Goal: Check status: Check status

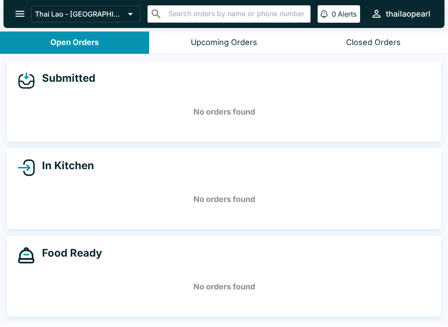
scroll to position [1, 0]
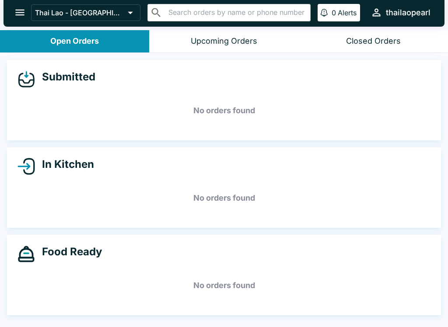
click at [23, 12] on icon "open drawer" at bounding box center [19, 13] width 9 height 6
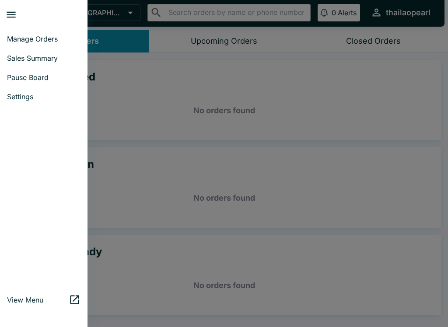
click at [47, 63] on link "Sales Summary" at bounding box center [43, 58] width 87 height 19
select select "03:00"
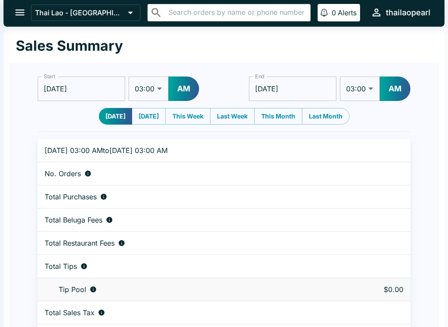
click at [46, 62] on div "Sales Summary" at bounding box center [224, 46] width 430 height 32
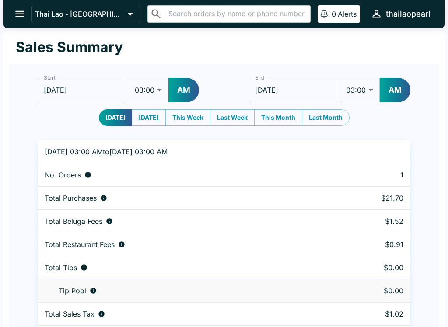
click at [21, 12] on icon "open drawer" at bounding box center [19, 14] width 9 height 6
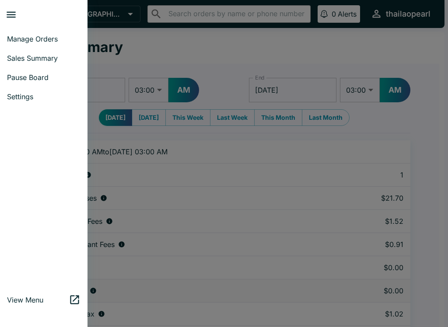
click at [31, 38] on span "Manage Orders" at bounding box center [43, 39] width 73 height 9
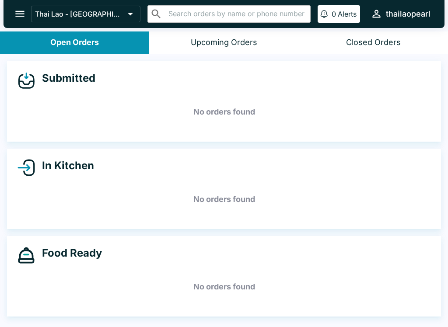
scroll to position [1, 0]
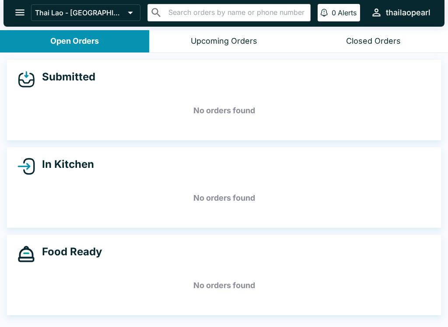
click at [64, 170] on h4 "In Kitchen" at bounding box center [64, 164] width 59 height 13
click at [45, 161] on h4 "In Kitchen" at bounding box center [64, 164] width 59 height 13
click at [25, 75] on icon at bounding box center [25, 75] width 1 height 1
click at [32, 77] on icon at bounding box center [25, 78] width 17 height 17
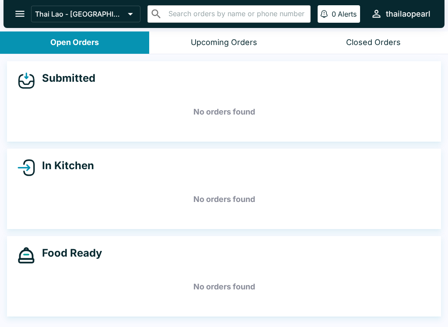
click at [74, 41] on div "Open Orders" at bounding box center [74, 43] width 49 height 10
click at [128, 14] on icon at bounding box center [130, 14] width 5 height 3
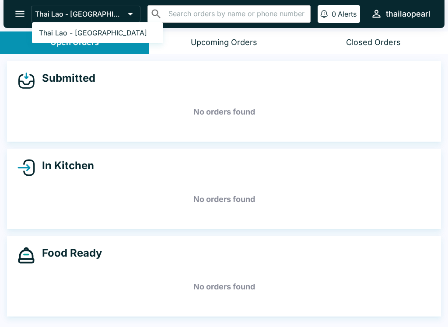
click at [19, 13] on div at bounding box center [224, 163] width 448 height 327
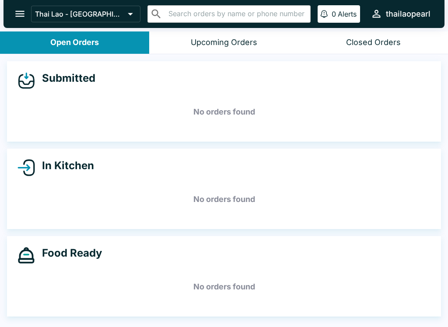
click at [25, 15] on icon "open drawer" at bounding box center [20, 14] width 12 height 12
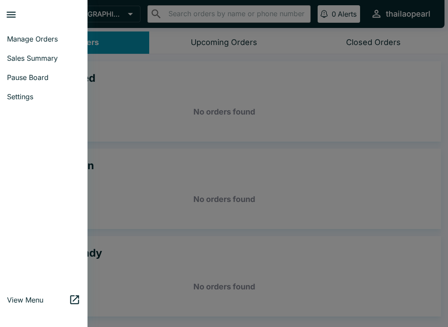
click at [32, 36] on span "Manage Orders" at bounding box center [43, 39] width 73 height 9
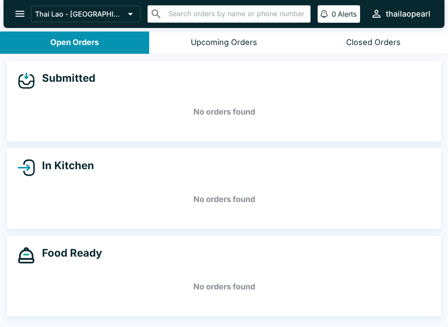
click at [93, 85] on div "Submitted" at bounding box center [223, 80] width 413 height 17
click at [21, 21] on button "open drawer" at bounding box center [20, 14] width 22 height 22
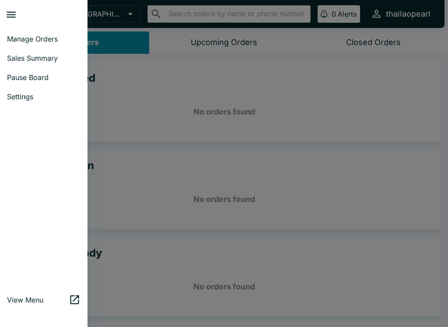
click at [43, 39] on span "Manage Orders" at bounding box center [43, 39] width 73 height 9
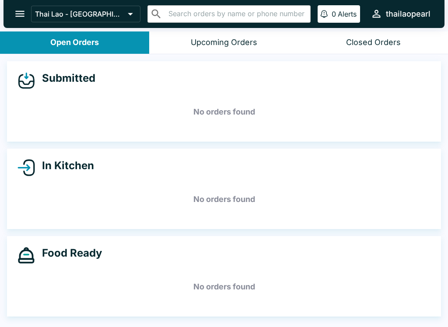
click at [71, 175] on div "In Kitchen" at bounding box center [223, 167] width 413 height 17
click at [52, 163] on h4 "In Kitchen" at bounding box center [64, 165] width 59 height 13
click at [31, 170] on icon at bounding box center [25, 167] width 17 height 17
click at [30, 166] on icon at bounding box center [25, 167] width 17 height 17
click at [99, 161] on div "In Kitchen" at bounding box center [223, 167] width 413 height 17
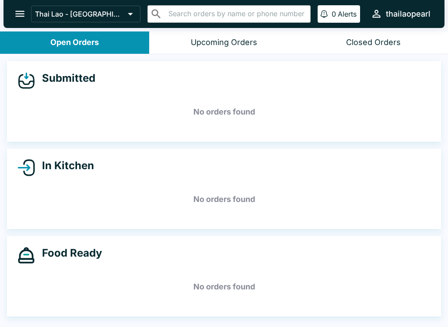
click at [94, 190] on h5 "No orders found" at bounding box center [223, 199] width 413 height 31
click at [118, 15] on button "Thai Lao - [GEOGRAPHIC_DATA]" at bounding box center [85, 14] width 109 height 17
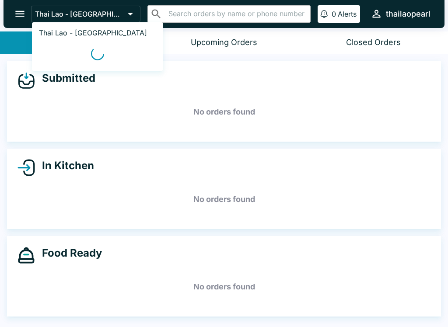
click at [118, 15] on div at bounding box center [224, 163] width 448 height 327
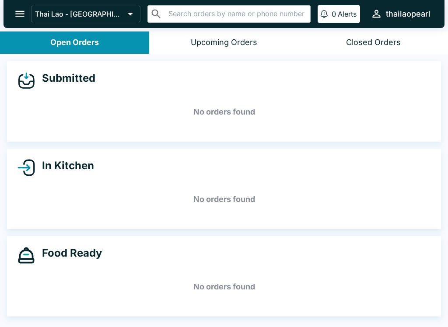
click at [124, 15] on icon at bounding box center [130, 14] width 12 height 12
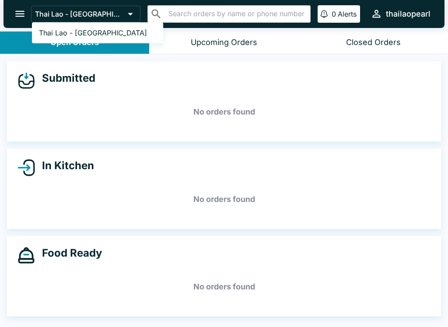
click at [95, 35] on span "Thai Lao - [GEOGRAPHIC_DATA]" at bounding box center [93, 32] width 108 height 9
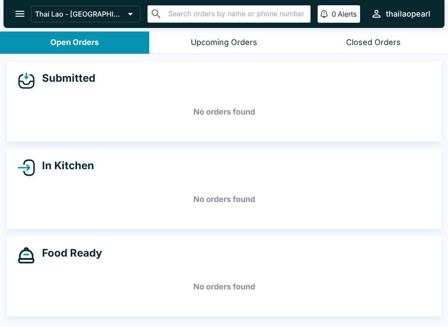
click at [94, 74] on h4 "Submitted" at bounding box center [65, 78] width 60 height 13
click at [28, 76] on icon at bounding box center [26, 75] width 1 height 5
click at [87, 83] on h4 "Submitted" at bounding box center [65, 78] width 60 height 13
click at [139, 182] on div "In Kitchen No orders found" at bounding box center [224, 189] width 434 height 80
click at [33, 169] on icon at bounding box center [25, 167] width 17 height 17
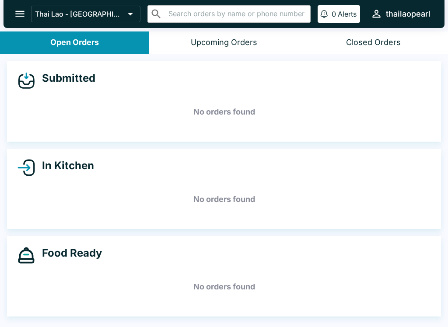
click at [24, 80] on icon at bounding box center [25, 80] width 17 height 17
click at [76, 47] on div "Open Orders" at bounding box center [74, 43] width 49 height 10
click at [127, 47] on button "Open Orders" at bounding box center [74, 42] width 149 height 22
click at [224, 46] on div "Upcoming Orders" at bounding box center [224, 43] width 66 height 10
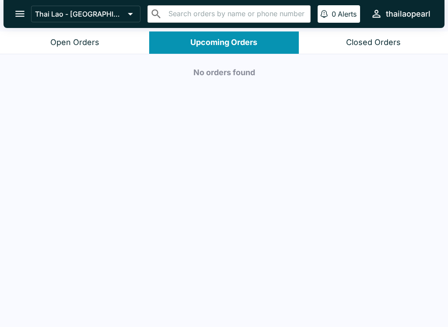
click at [74, 42] on div "Open Orders" at bounding box center [74, 43] width 49 height 10
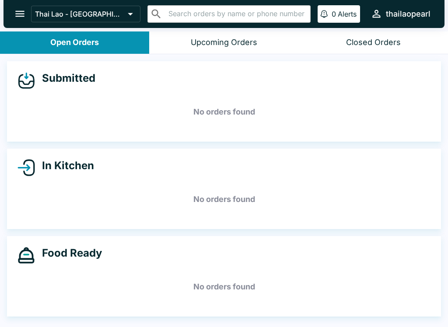
click at [15, 11] on icon "open drawer" at bounding box center [20, 14] width 12 height 12
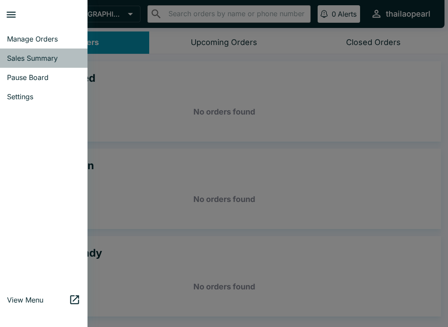
click at [40, 57] on span "Sales Summary" at bounding box center [43, 58] width 73 height 9
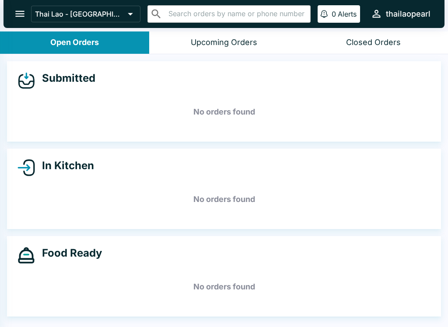
select select "03:00"
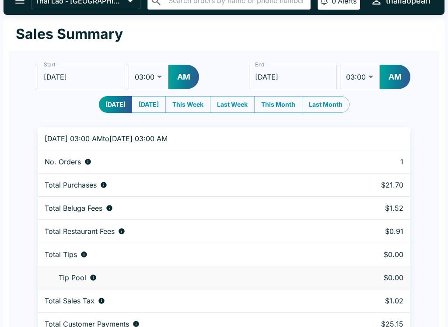
scroll to position [27, 0]
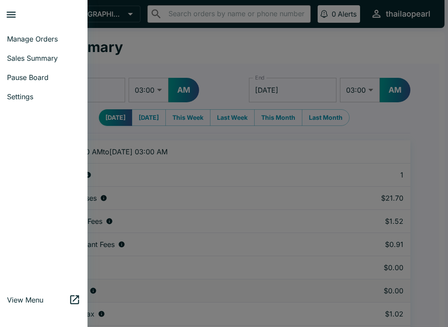
click at [22, 39] on span "Manage Orders" at bounding box center [43, 39] width 73 height 9
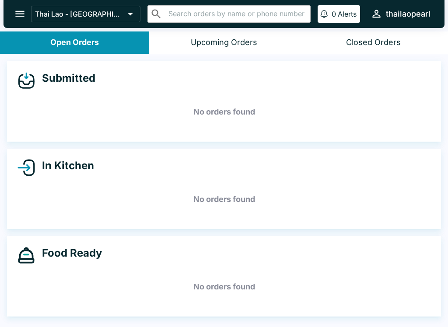
click at [25, 39] on button "Open Orders" at bounding box center [74, 42] width 149 height 22
